Goal: Information Seeking & Learning: Learn about a topic

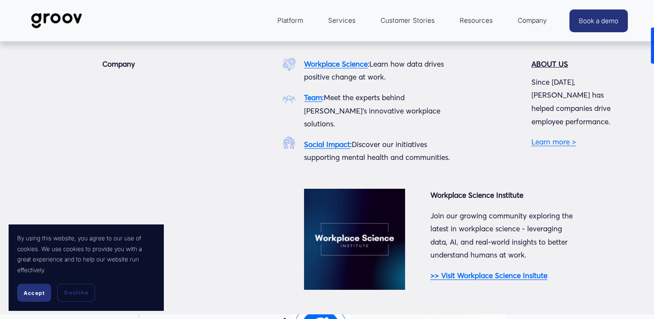
scroll to position [9, 0]
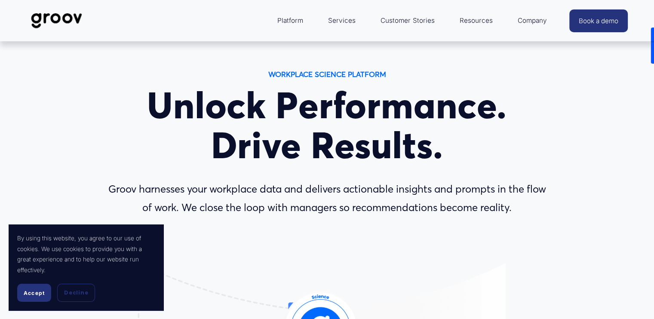
drag, startPoint x: 31, startPoint y: 292, endPoint x: 58, endPoint y: 274, distance: 32.7
click at [31, 292] on span "Accept" at bounding box center [34, 293] width 21 height 6
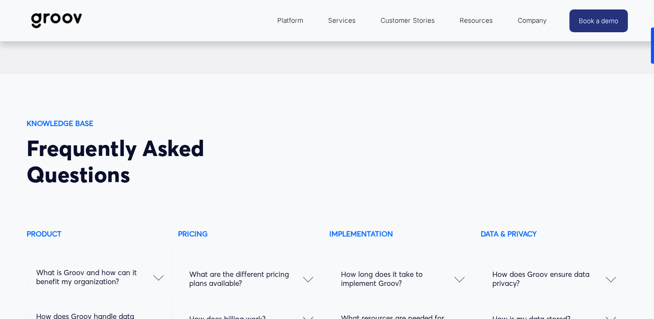
scroll to position [4056, 0]
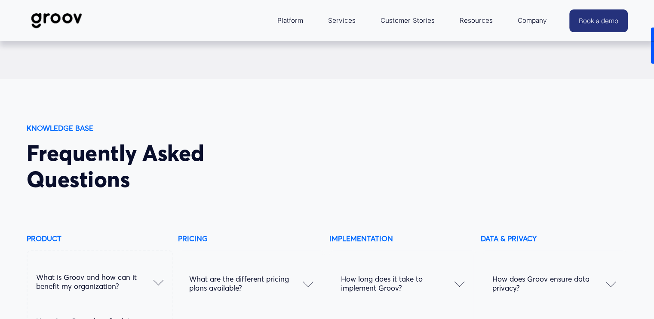
click at [421, 21] on link "Customer Stories" at bounding box center [407, 20] width 62 height 21
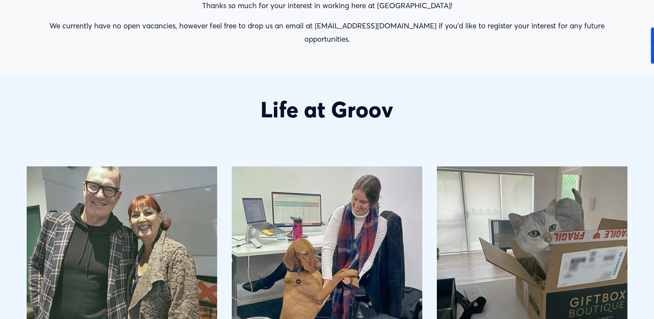
scroll to position [602, 0]
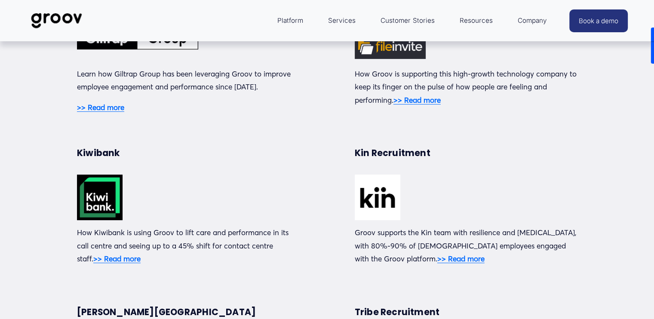
scroll to position [129, 0]
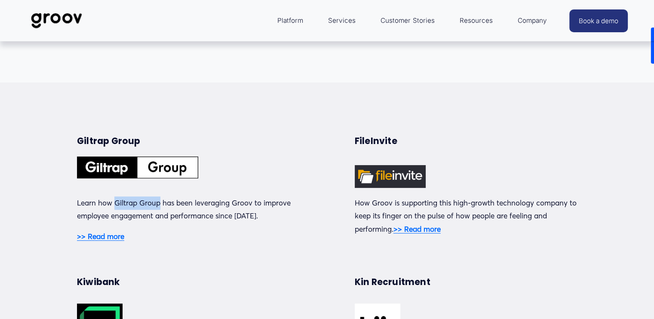
drag, startPoint x: 114, startPoint y: 205, endPoint x: 159, endPoint y: 205, distance: 44.7
click at [159, 205] on p "Learn how Giltrap Group has been leveraging Groov to improve employee engagemen…" at bounding box center [188, 209] width 222 height 26
copy p "Giltrap Group"
click at [383, 139] on strong "FileInvite" at bounding box center [375, 141] width 43 height 12
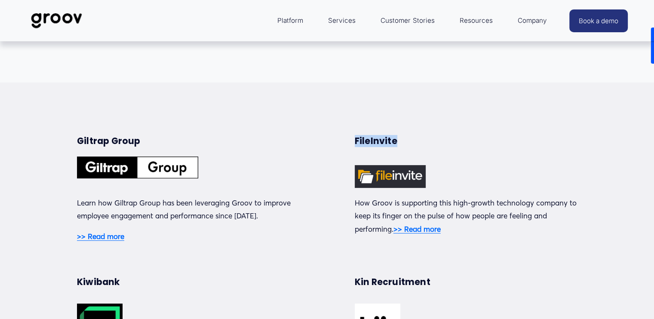
copy strong "FileInvite"
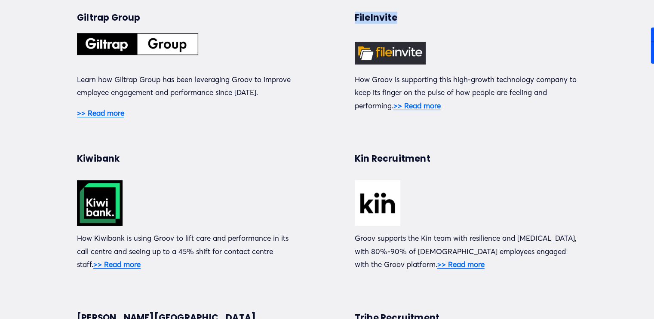
scroll to position [301, 0]
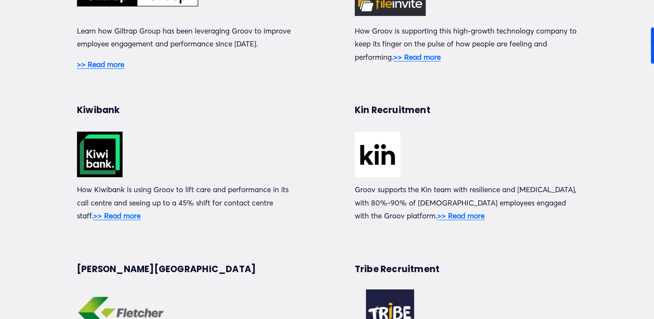
click at [446, 219] on strong ">> Read more" at bounding box center [460, 215] width 47 height 9
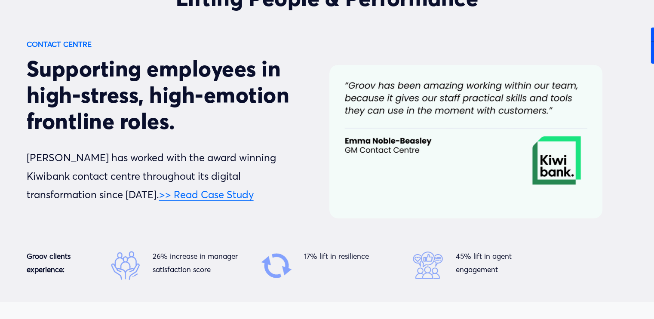
scroll to position [2836, 0]
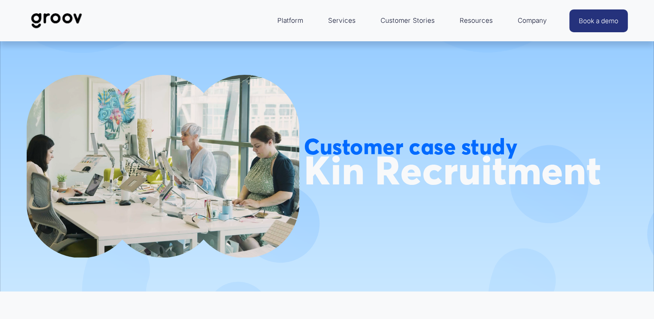
scroll to position [215, 0]
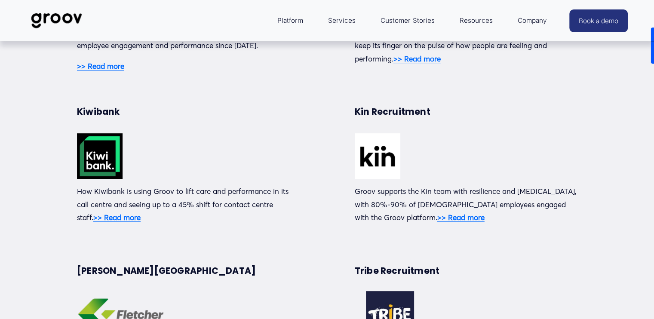
scroll to position [301, 0]
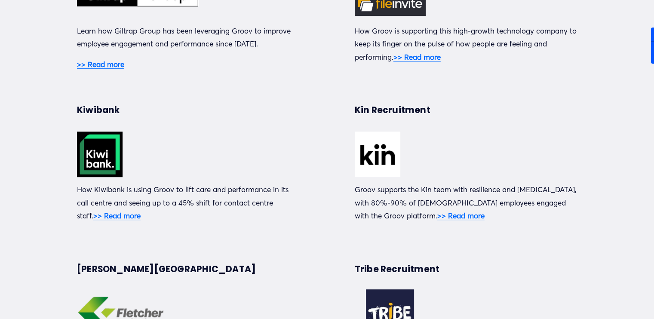
click at [422, 192] on p "Groov supports the Kin team with resilience and [MEDICAL_DATA], with 80%-90% of…" at bounding box center [465, 203] width 222 height 40
copy p "Kin"
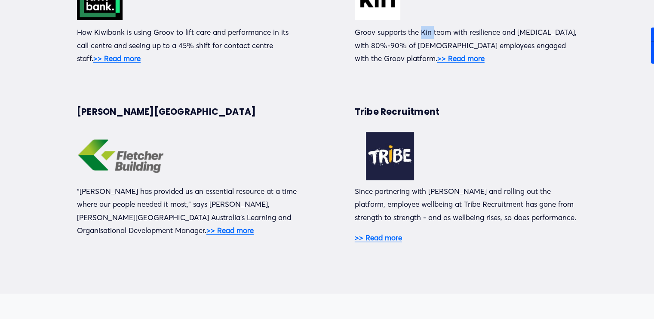
scroll to position [473, 0]
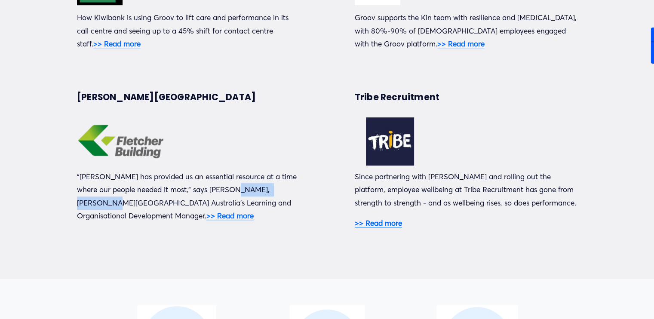
drag, startPoint x: 223, startPoint y: 189, endPoint x: 280, endPoint y: 189, distance: 57.1
click at [280, 189] on p "“[PERSON_NAME] has provided us an essential resource at a time where our people…" at bounding box center [188, 196] width 222 height 52
copy p "[PERSON_NAME][GEOGRAPHIC_DATA]"
click at [439, 191] on p "Since partnering with [PERSON_NAME] and rolling out the platform, employee well…" at bounding box center [465, 190] width 222 height 40
click at [438, 192] on p "Since partnering with [PERSON_NAME] and rolling out the platform, employee well…" at bounding box center [465, 190] width 222 height 40
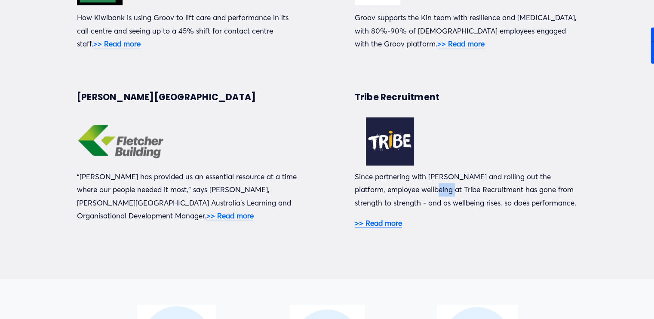
copy p "Tribe"
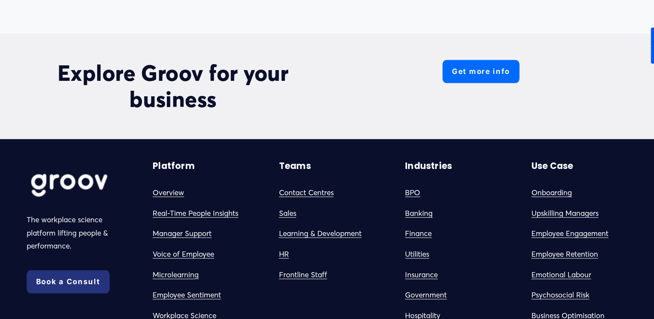
scroll to position [1031, 0]
